Goal: Information Seeking & Learning: Learn about a topic

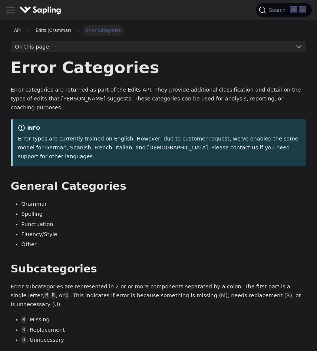
click at [60, 15] on img "Main" at bounding box center [40, 10] width 42 height 11
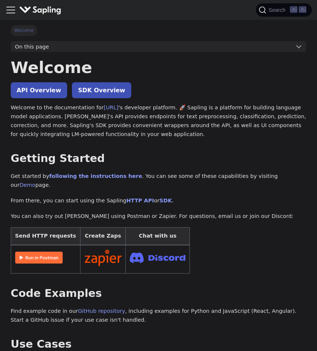
click at [12, 14] on icon "Toggle navigation bar" at bounding box center [10, 9] width 11 height 11
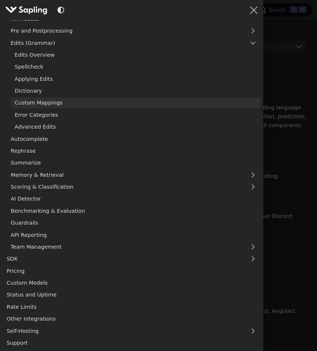
scroll to position [160, 0]
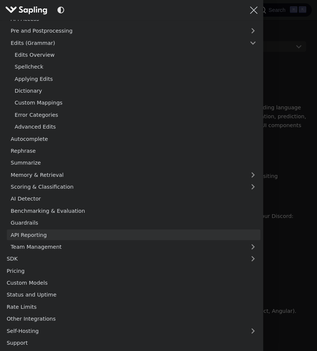
click at [82, 230] on link "API Reporting" at bounding box center [134, 235] width 254 height 11
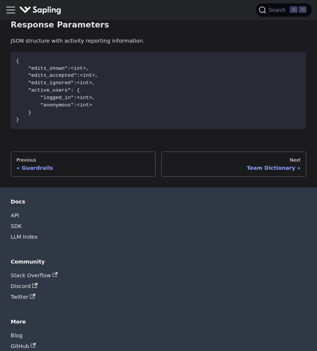
scroll to position [1105, 0]
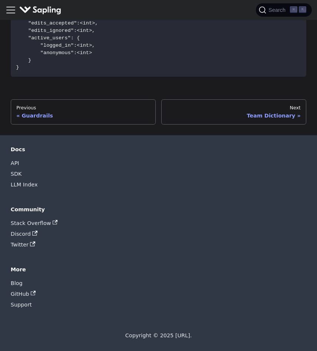
click at [9, 10] on icon "Toggle navigation bar" at bounding box center [10, 9] width 11 height 11
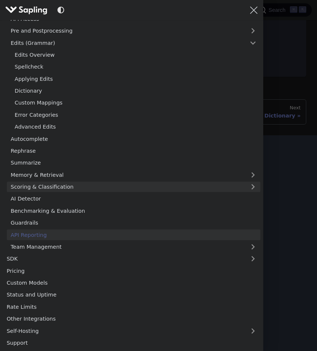
scroll to position [36, 0]
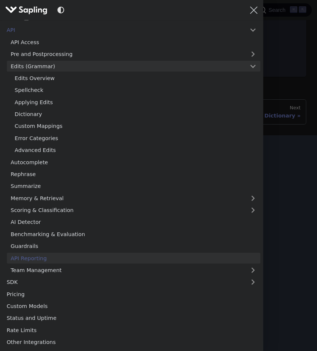
click at [60, 72] on link "Edits (Grammar)" at bounding box center [134, 66] width 254 height 11
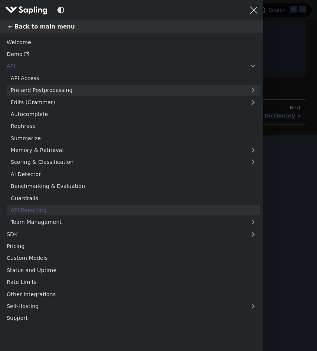
click at [80, 85] on link "Pre and Postprocessing" at bounding box center [134, 90] width 254 height 11
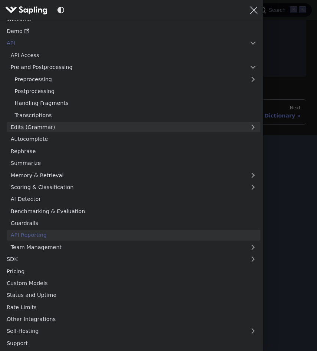
scroll to position [47, 0]
click at [88, 133] on link "Edits (Grammar)" at bounding box center [134, 127] width 254 height 11
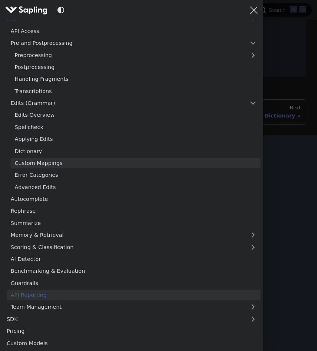
click at [50, 169] on link "Custom Mappings" at bounding box center [136, 163] width 250 height 11
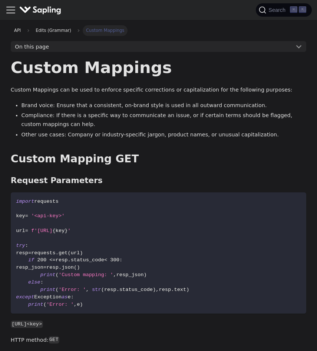
click at [116, 52] on button "On this page" at bounding box center [159, 46] width 296 height 11
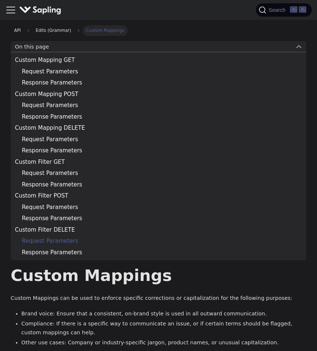
click at [56, 246] on link "Request Parameters" at bounding box center [160, 241] width 276 height 9
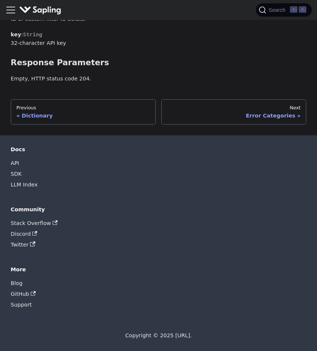
scroll to position [3268, 0]
click at [13, 13] on icon "Toggle navigation bar" at bounding box center [10, 9] width 11 height 11
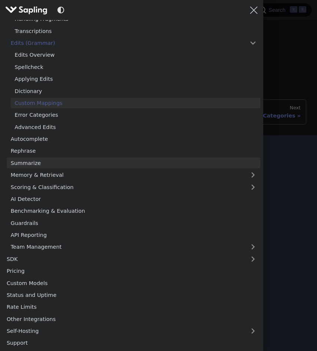
scroll to position [142, 0]
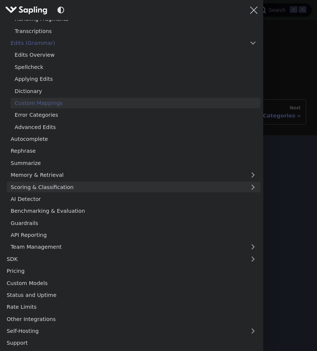
click at [69, 192] on link "Scoring & Classification" at bounding box center [134, 187] width 254 height 11
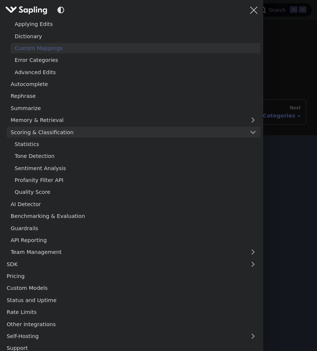
scroll to position [164, 0]
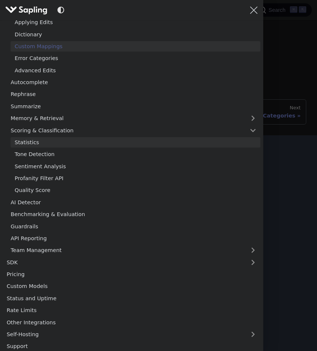
click at [39, 148] on link "Statistics" at bounding box center [136, 142] width 250 height 11
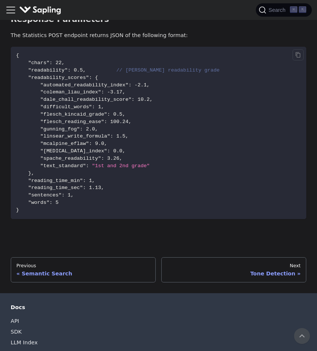
scroll to position [422, 0]
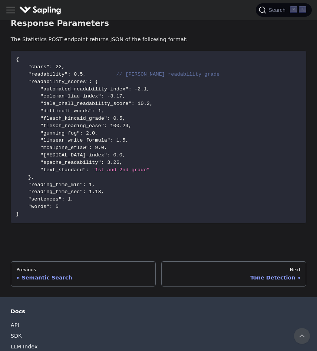
click at [8, 4] on div "Docs Demo" at bounding box center [158, 10] width 306 height 15
click at [13, 14] on icon "Toggle navigation bar" at bounding box center [10, 9] width 11 height 11
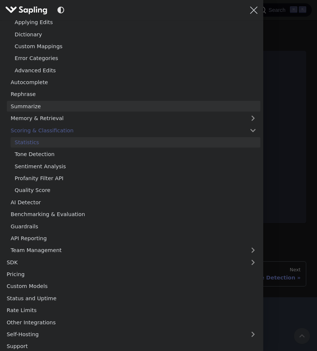
scroll to position [179, 0]
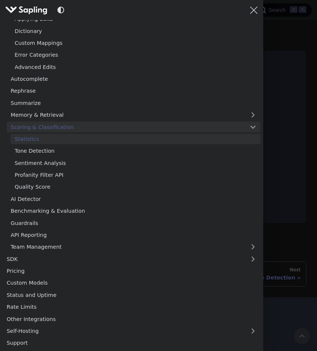
click at [149, 132] on link "Scoring & Classification" at bounding box center [134, 127] width 254 height 11
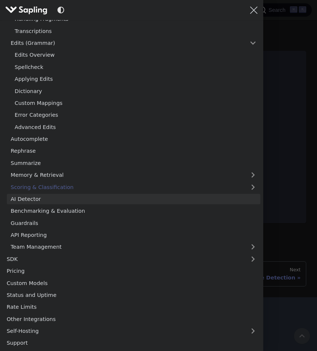
click at [131, 205] on link "AI Detector" at bounding box center [134, 199] width 254 height 11
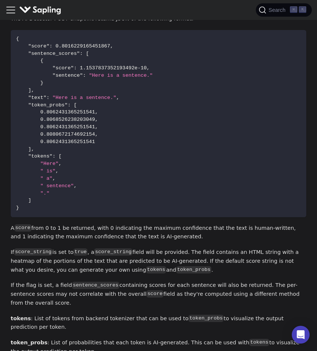
scroll to position [686, 0]
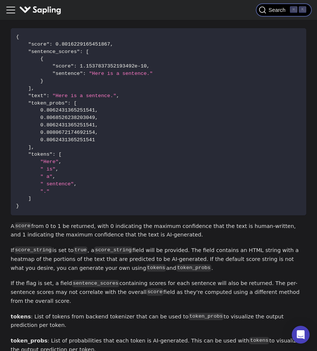
click at [267, 10] on span "Search" at bounding box center [278, 10] width 24 height 6
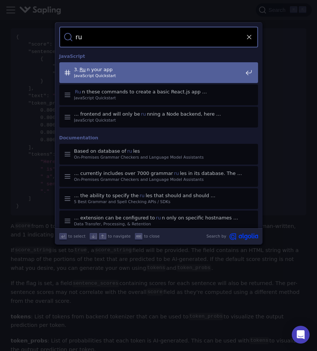
type input "r"
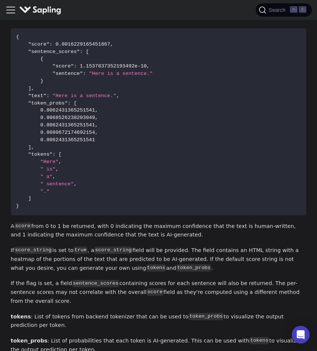
click at [13, 12] on icon "Toggle navigation bar" at bounding box center [11, 10] width 8 height 6
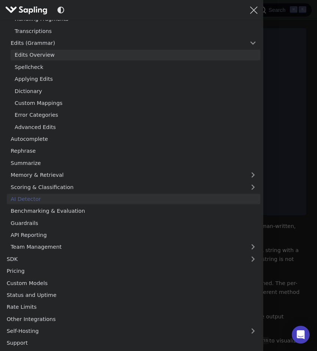
scroll to position [117, 0]
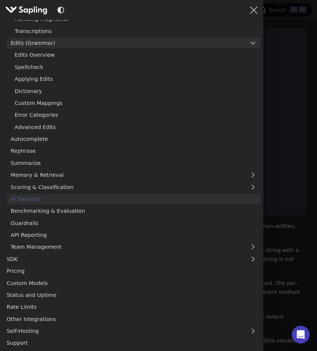
click at [63, 49] on link "Edits (Grammar)" at bounding box center [134, 43] width 254 height 11
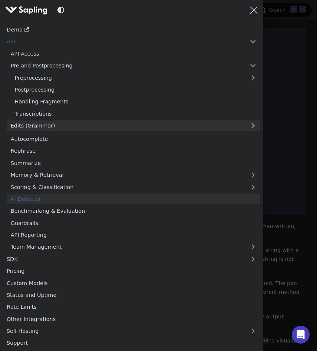
click at [63, 121] on link "Edits (Grammar)" at bounding box center [134, 126] width 254 height 11
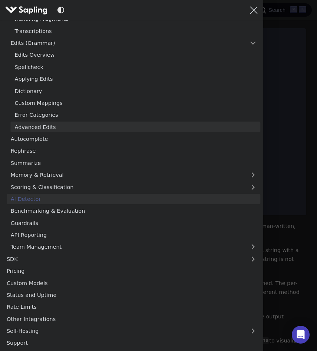
click at [50, 132] on link "Advanced Edits" at bounding box center [136, 127] width 250 height 11
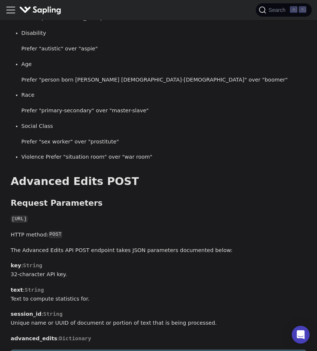
scroll to position [519, 0]
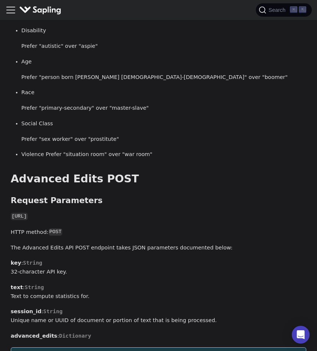
click at [138, 129] on ul "Gender Pronouns Prefer "they"/"them" over "he"/"him" Gender Nouns Prefer "chair…" at bounding box center [159, 46] width 296 height 225
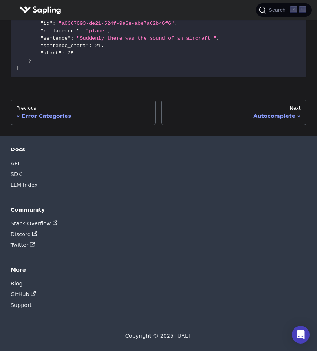
scroll to position [1614, 0]
